Goal: Task Accomplishment & Management: Use online tool/utility

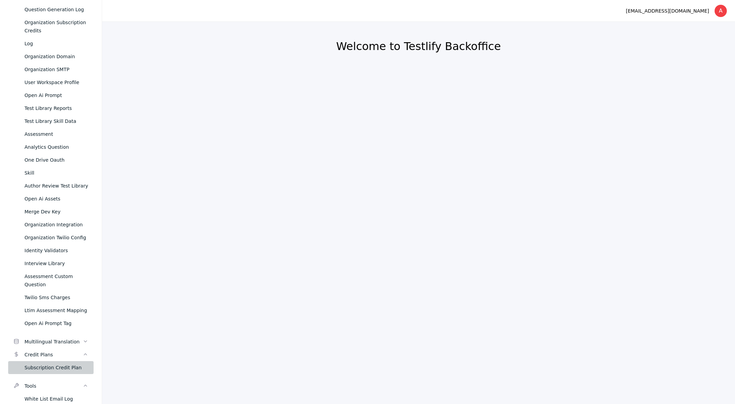
scroll to position [306, 0]
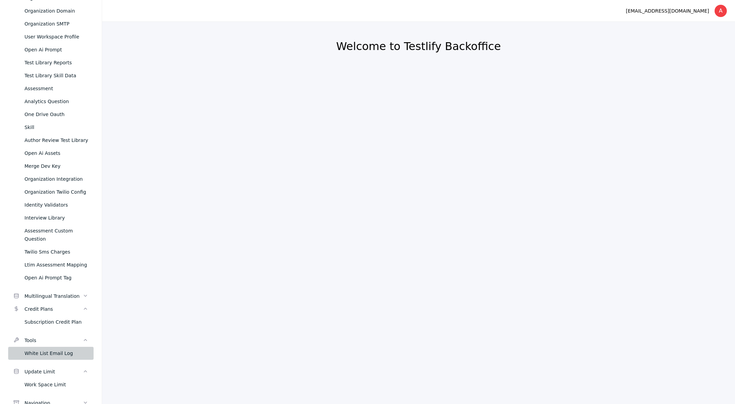
click at [43, 354] on div "White List Email Log" at bounding box center [57, 353] width 64 height 8
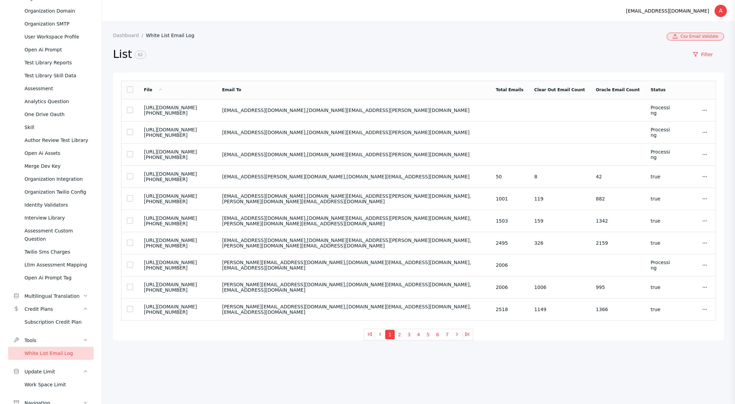
click at [686, 37] on link "Csv Email Validate" at bounding box center [696, 37] width 58 height 8
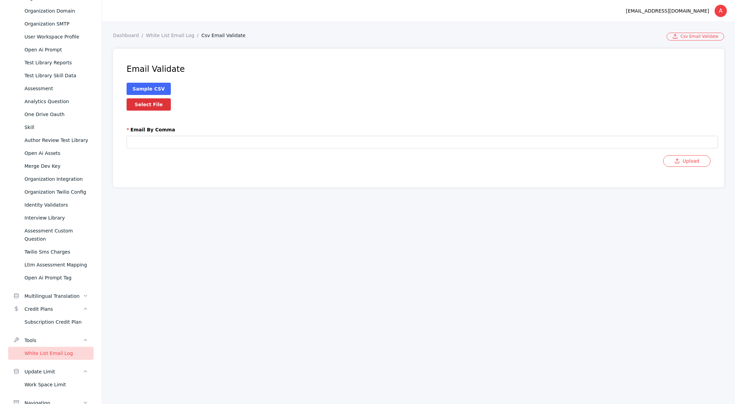
click at [153, 87] on link "Sample CSV" at bounding box center [149, 88] width 32 height 5
click at [152, 105] on label "Select File" at bounding box center [149, 104] width 44 height 12
click at [0, 0] on input "Select File" at bounding box center [0, 0] width 0 height 0
click at [174, 34] on link "White List Email Log" at bounding box center [173, 35] width 55 height 5
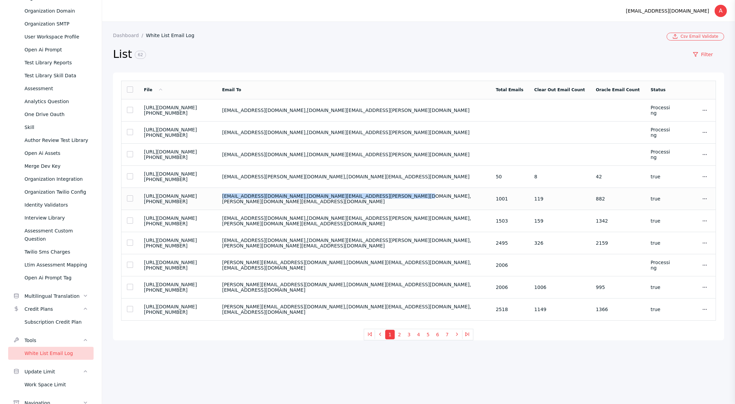
copy section "[EMAIL_ADDRESS][DOMAIN_NAME],[DOMAIN_NAME][EMAIL_ADDRESS][PERSON_NAME][DOMAIN_N…"
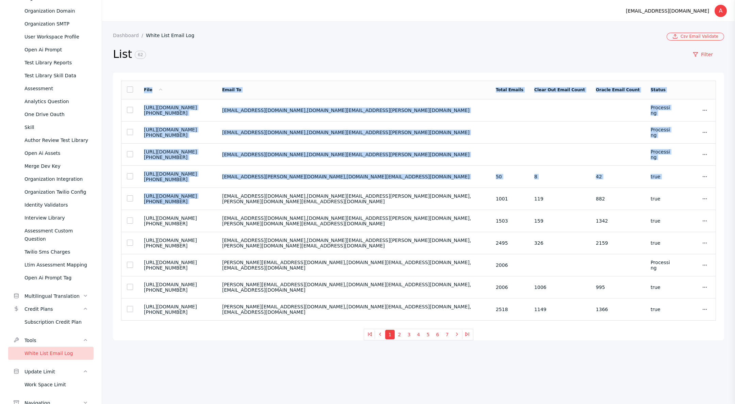
drag, startPoint x: 298, startPoint y: 201, endPoint x: 444, endPoint y: 41, distance: 216.4
click at [444, 41] on section "Dashboard White List Email Log Csv Email Validate List 62 Filter File Email To …" at bounding box center [418, 187] width 611 height 308
click at [444, 44] on section "List 62 Filter" at bounding box center [418, 57] width 611 height 32
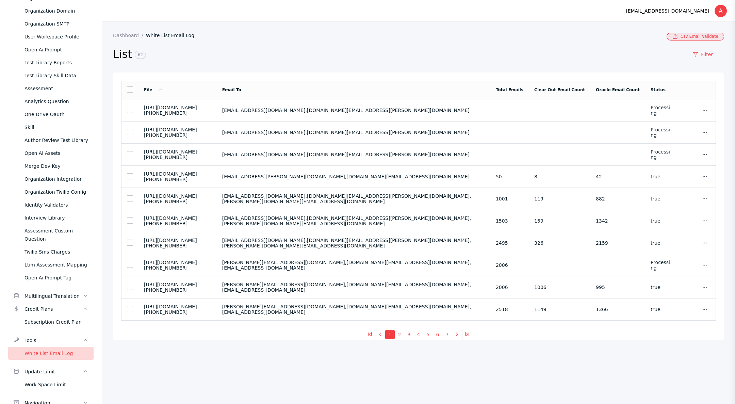
click at [685, 37] on link "Csv Email Validate" at bounding box center [696, 37] width 58 height 8
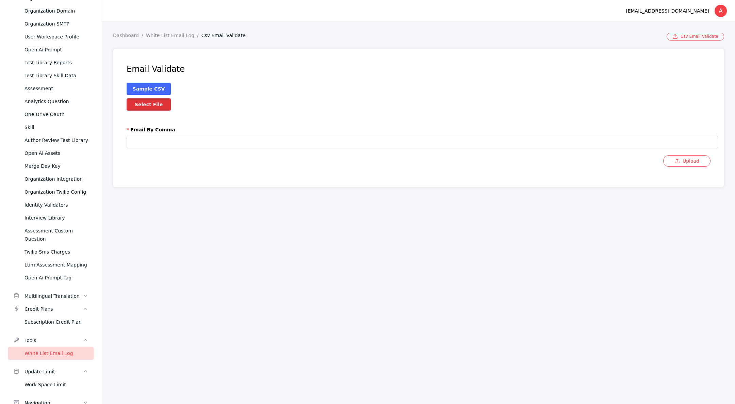
click at [154, 107] on label "Select File" at bounding box center [149, 104] width 44 height 12
click at [0, 0] on input "Select File" at bounding box center [0, 0] width 0 height 0
click at [168, 143] on input "text" at bounding box center [423, 142] width 592 height 13
paste input "**********"
type input "**********"
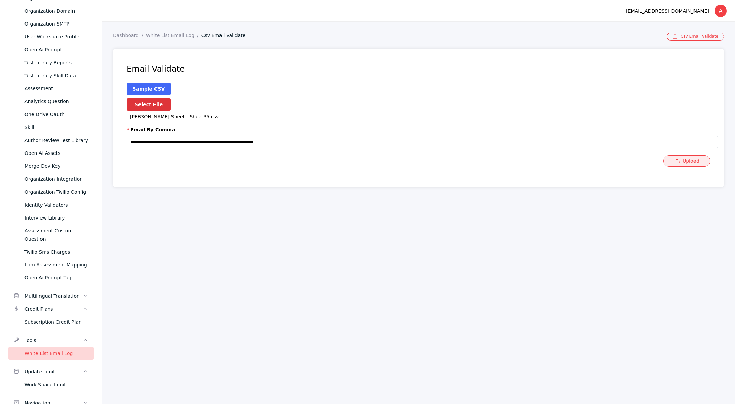
click at [700, 162] on button "Upload" at bounding box center [687, 161] width 47 height 12
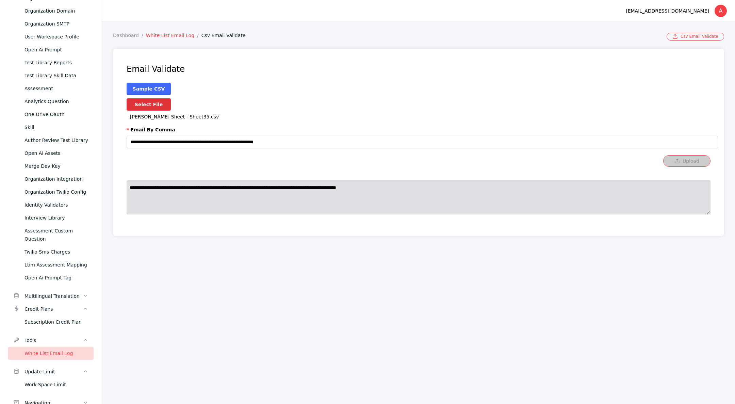
click at [163, 34] on link "White List Email Log" at bounding box center [173, 35] width 55 height 5
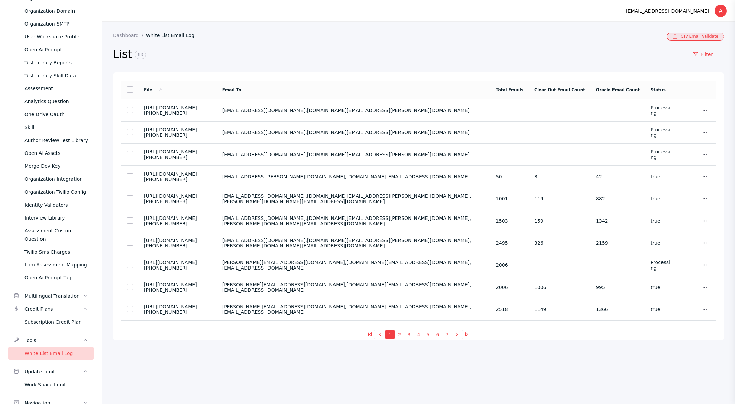
click at [687, 34] on link "Csv Email Validate" at bounding box center [696, 37] width 58 height 8
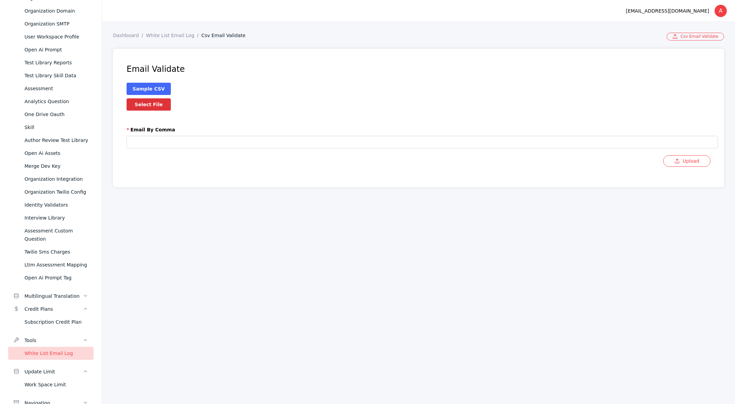
click at [167, 107] on label "Select File" at bounding box center [149, 104] width 44 height 12
click at [0, 0] on input "Select File" at bounding box center [0, 0] width 0 height 0
click at [164, 143] on input "text" at bounding box center [423, 142] width 592 height 13
paste input "**********"
type input "**********"
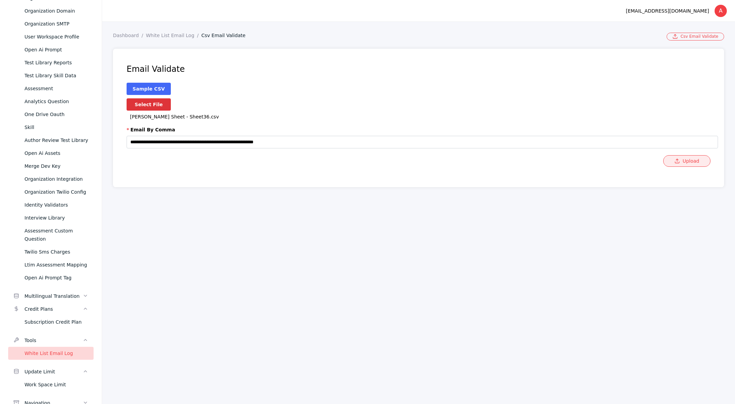
drag, startPoint x: 686, startPoint y: 159, endPoint x: 679, endPoint y: 160, distance: 6.7
click at [685, 158] on button "Upload" at bounding box center [687, 161] width 47 height 12
